Goal: Contribute content: Add original content to the website for others to see

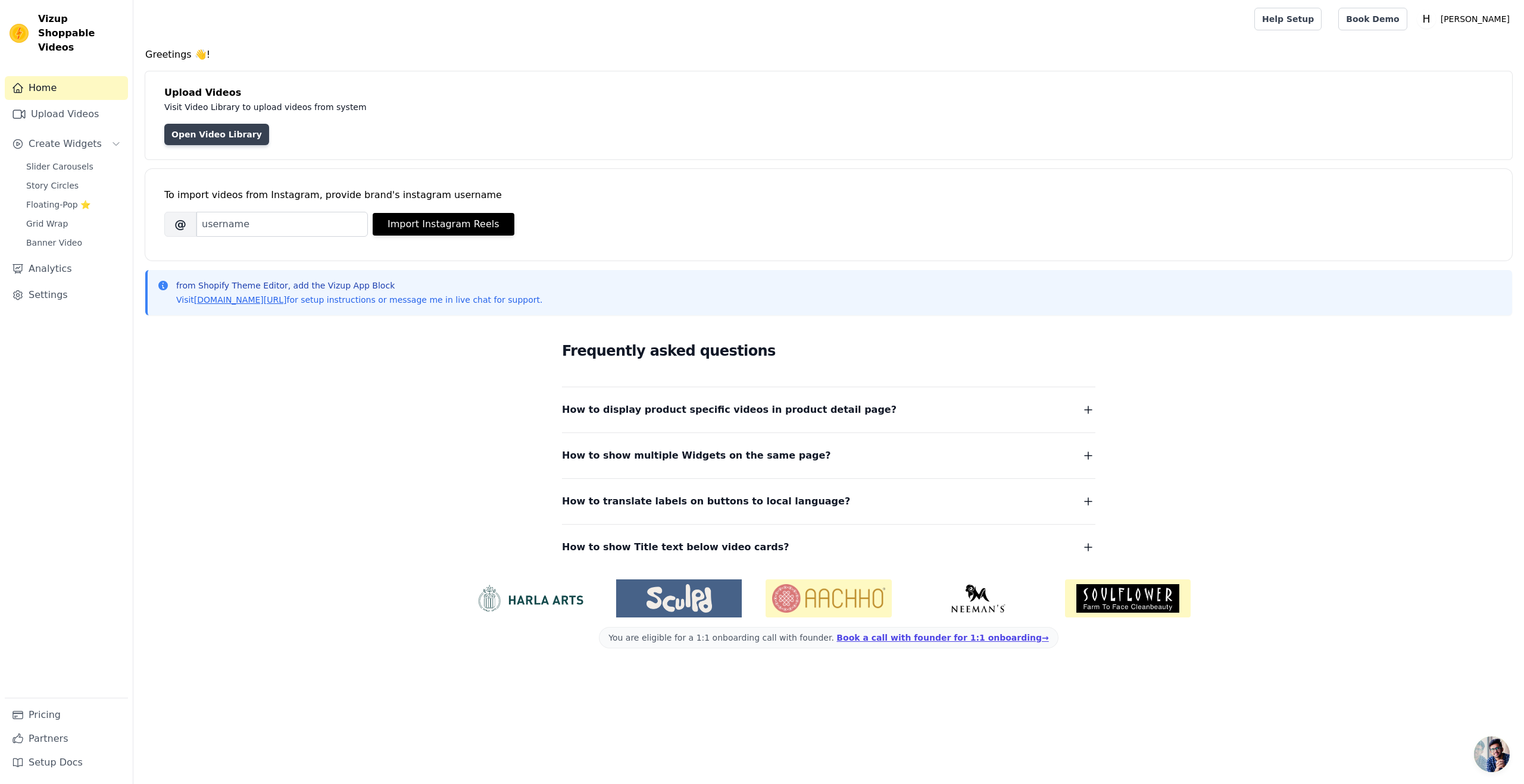
click at [217, 138] on link "Open Video Library" at bounding box center [216, 135] width 105 height 22
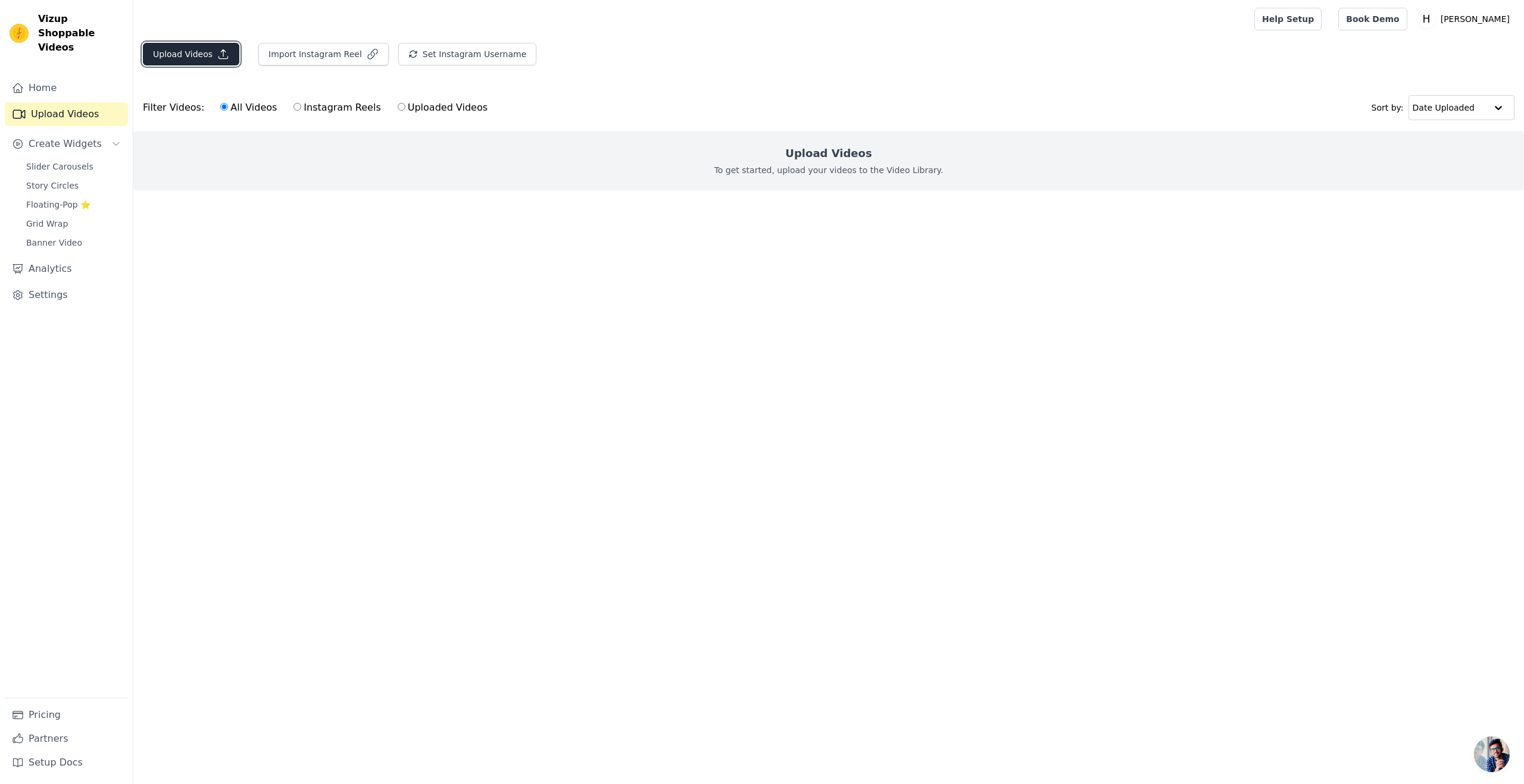
click at [200, 56] on button "Upload Videos" at bounding box center [191, 54] width 97 height 22
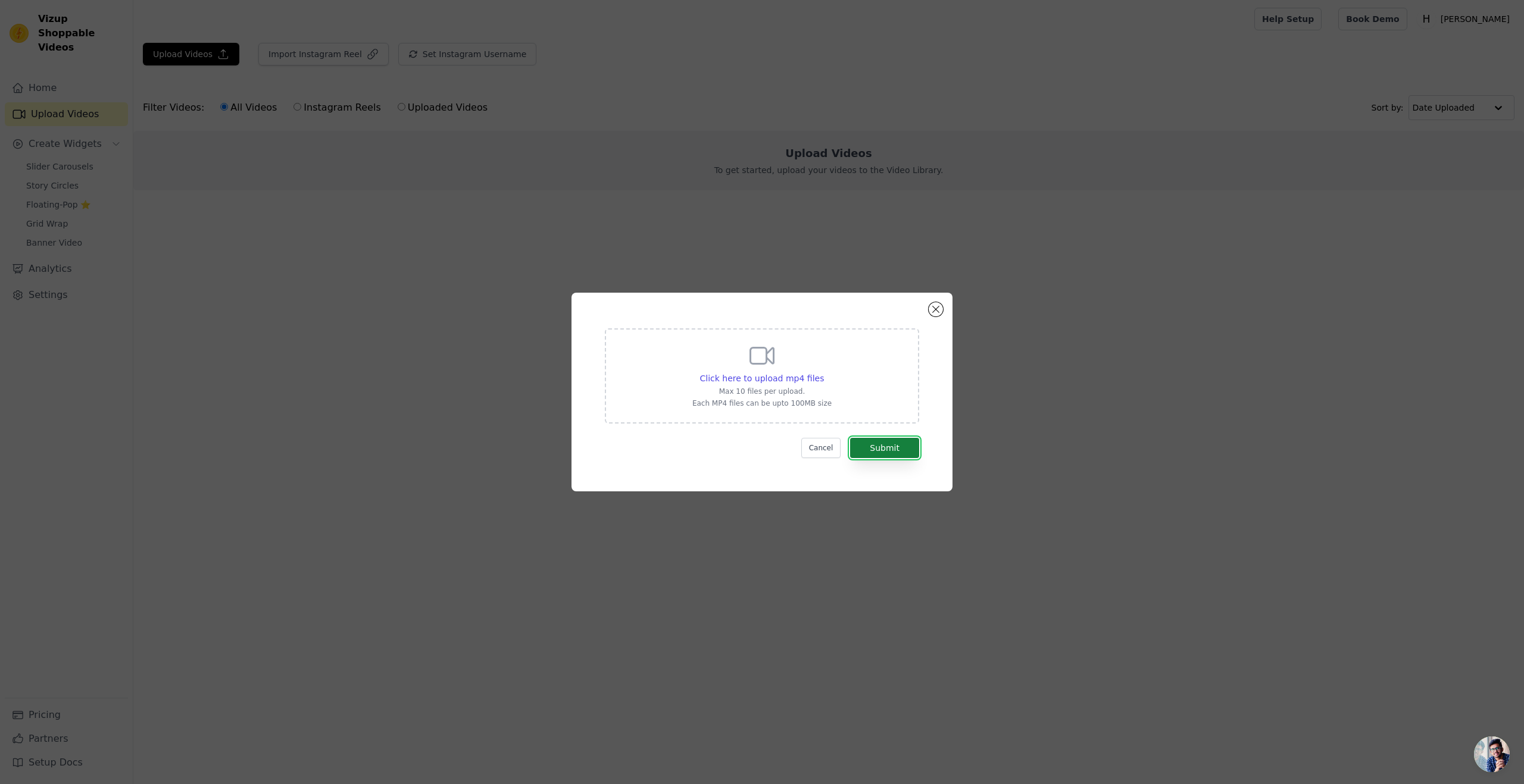
click at [874, 451] on button "Submit" at bounding box center [884, 448] width 69 height 21
drag, startPoint x: 1494, startPoint y: 24, endPoint x: 1477, endPoint y: 34, distance: 19.7
click at [1495, 23] on button "✖" at bounding box center [1497, 22] width 14 height 15
click at [731, 371] on div "Click here to upload mp4 files Max 10 files per upload. Each MP4 files can be u…" at bounding box center [762, 374] width 139 height 66
click at [824, 371] on input "Click here to upload mp4 files Max 10 files per upload. Each MP4 files can be u…" at bounding box center [824, 371] width 1 height 1
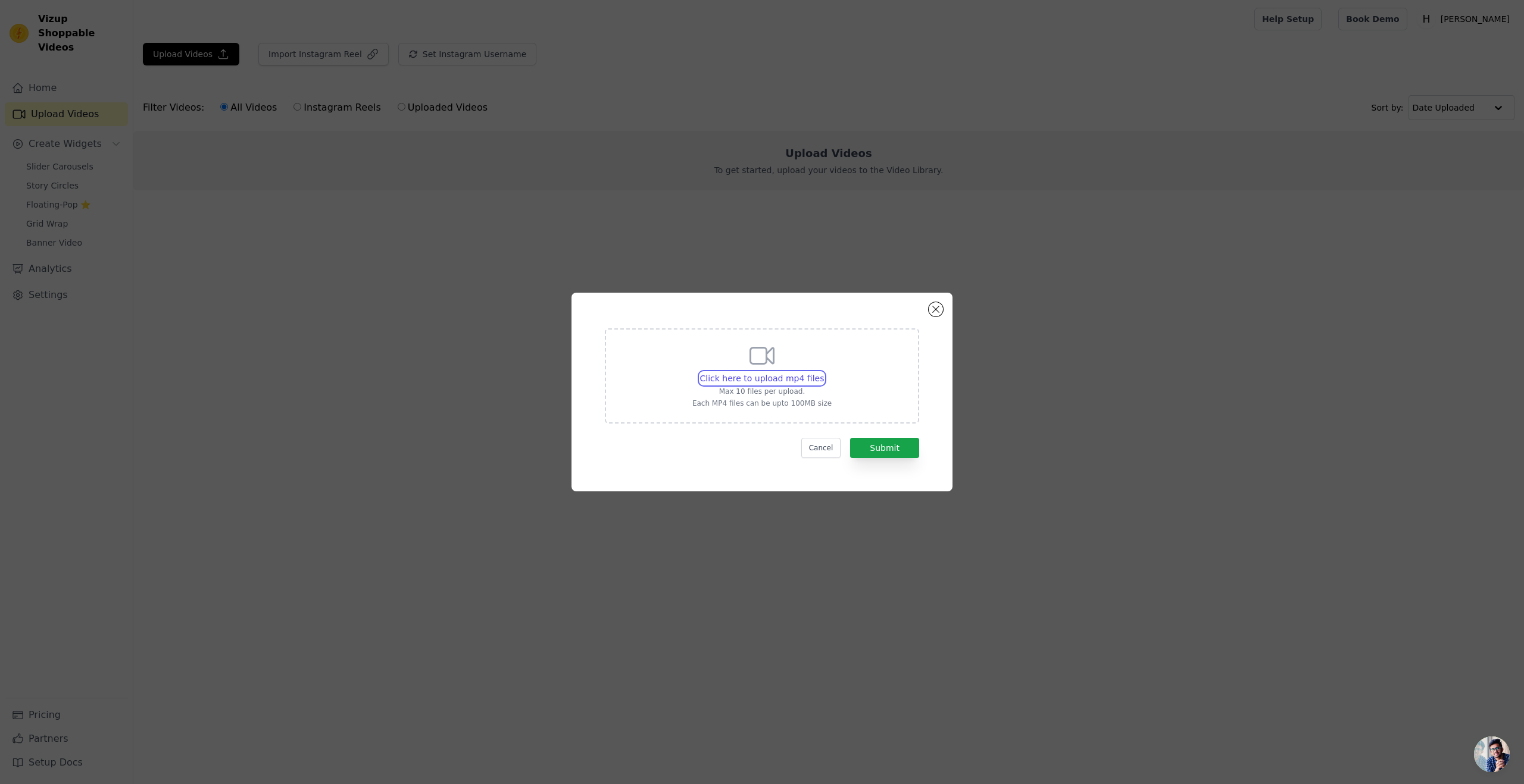
type input "C:\fakepath\INTERVIEW_ANDREA_SUMMER_Nr1_ENG.mp4"
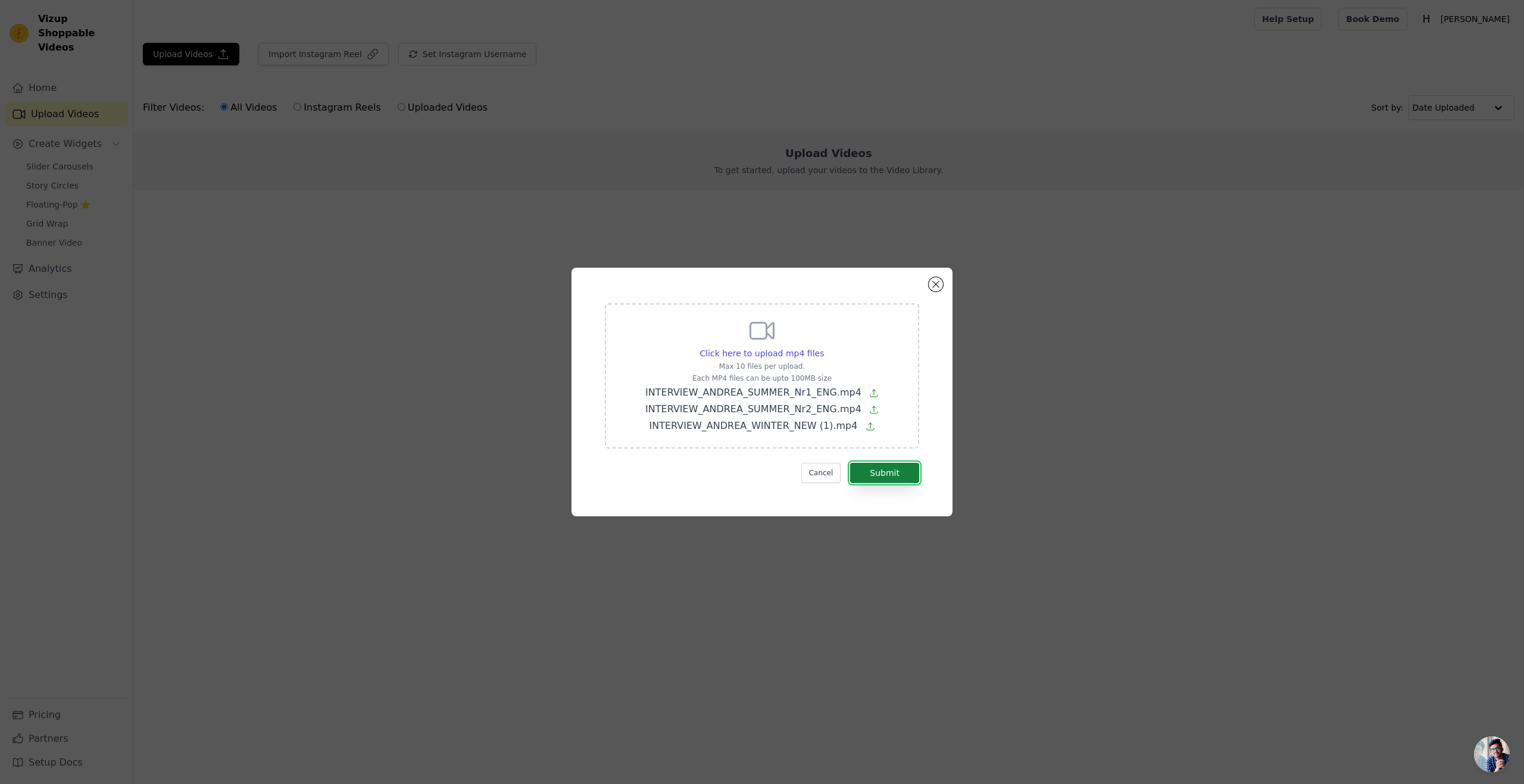
click at [874, 476] on button "Submit" at bounding box center [884, 472] width 69 height 21
click at [932, 284] on button "Close modal" at bounding box center [935, 284] width 15 height 15
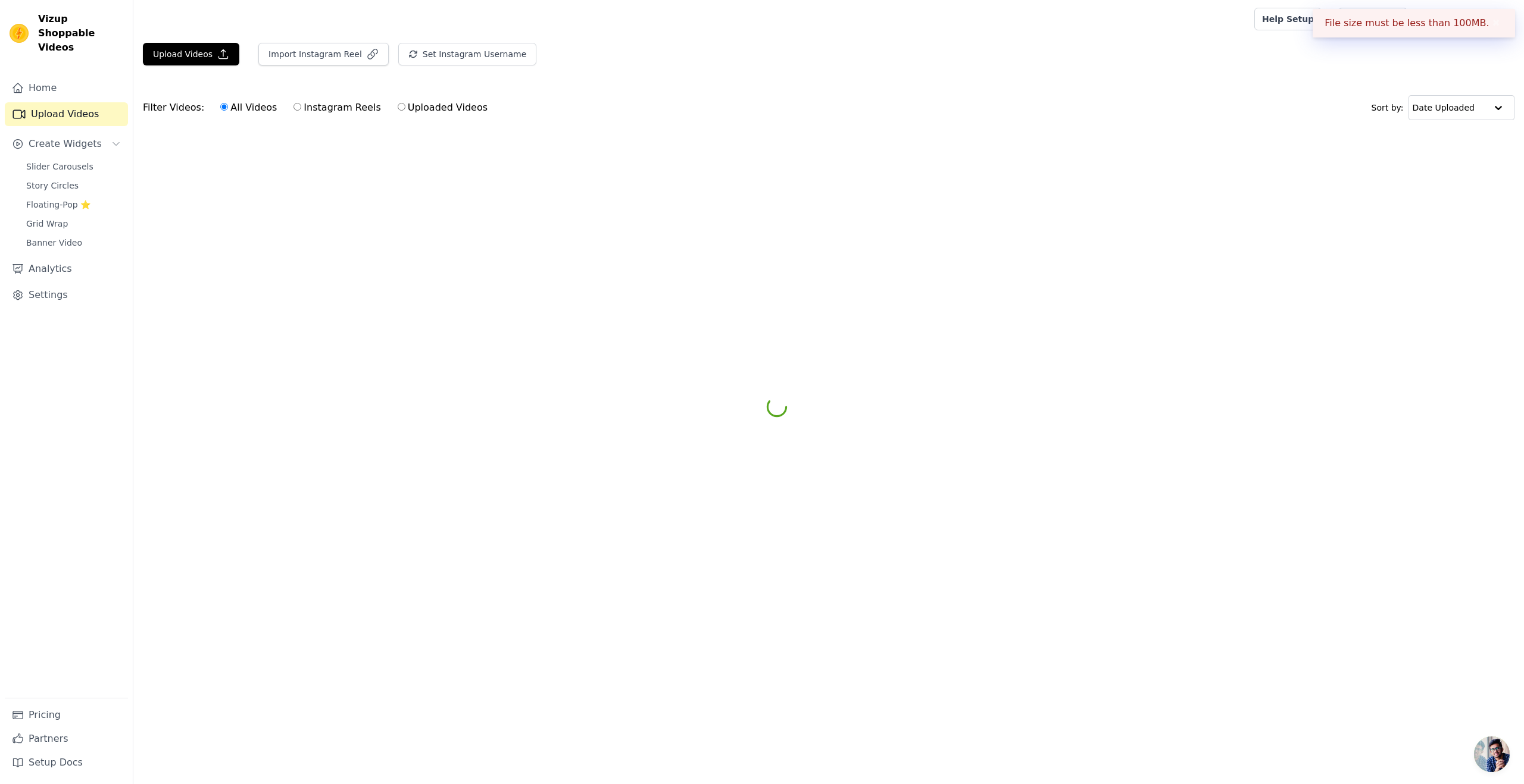
click at [562, 179] on html "File size must be less than 100MB. ✖ Vizup Shoppable Videos Home Upload Videos …" at bounding box center [762, 89] width 1524 height 179
